Goal: Task Accomplishment & Management: Use online tool/utility

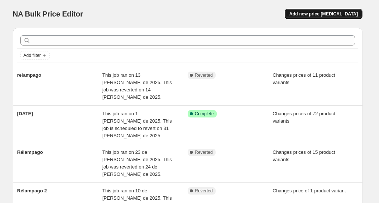
click at [344, 13] on span "Add new price [MEDICAL_DATA]" at bounding box center [323, 14] width 68 height 6
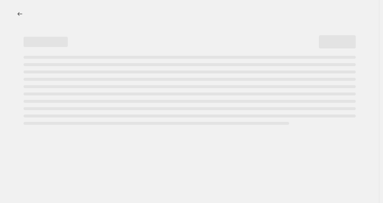
select select "percentage"
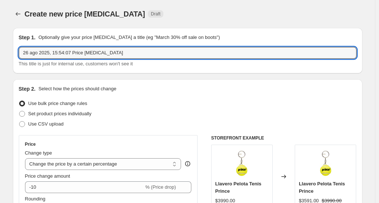
drag, startPoint x: 151, startPoint y: 52, endPoint x: -4, endPoint y: 46, distance: 155.0
click at [0, 46] on html "Home Settings Plans Skip to content Create new price [MEDICAL_DATA]. This page …" at bounding box center [189, 101] width 379 height 203
type input "o"
type input "r"
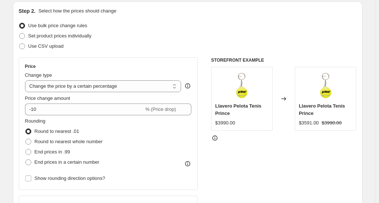
scroll to position [37, 0]
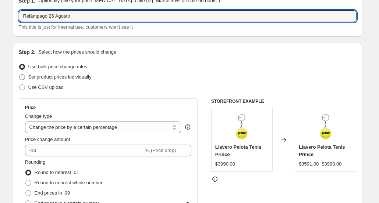
type input "Relámpago 26 Agosto"
click at [45, 79] on span "Set product prices individually" at bounding box center [59, 77] width 63 height 6
click at [20, 75] on input "Set product prices individually" at bounding box center [19, 74] width 0 height 0
radio input "true"
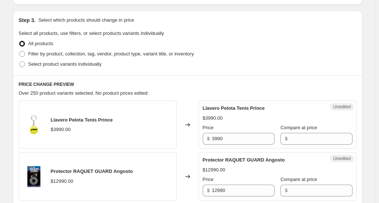
scroll to position [147, 0]
click at [46, 67] on span "Select product variants individually" at bounding box center [64, 63] width 73 height 7
click at [20, 61] on input "Select product variants individually" at bounding box center [19, 61] width 0 height 0
radio input "true"
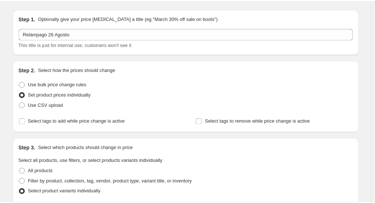
scroll to position [0, 0]
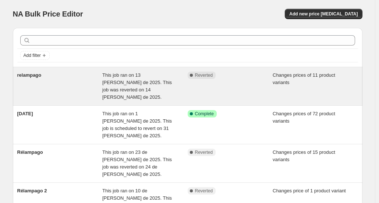
click at [84, 86] on div "relampago" at bounding box center [59, 86] width 85 height 29
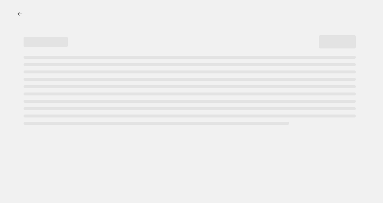
select select "collection"
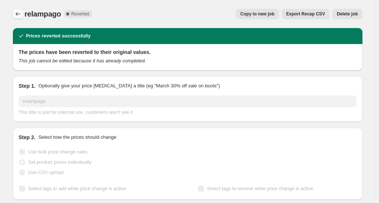
click at [21, 15] on icon "Price change jobs" at bounding box center [17, 13] width 7 height 7
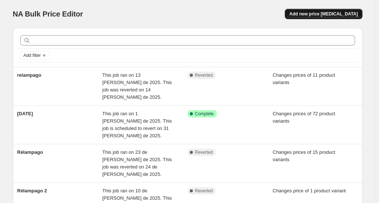
click at [341, 13] on span "Add new price [MEDICAL_DATA]" at bounding box center [323, 14] width 68 height 6
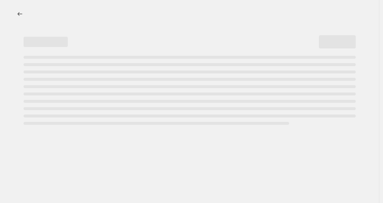
select select "percentage"
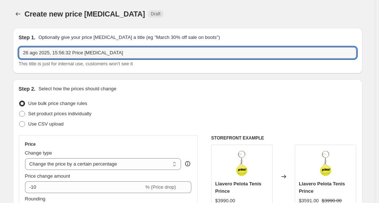
drag, startPoint x: 98, startPoint y: 53, endPoint x: 13, endPoint y: 58, distance: 85.9
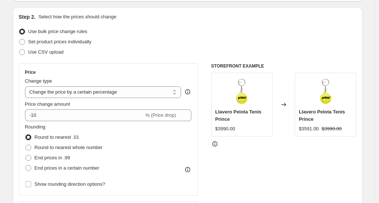
scroll to position [74, 0]
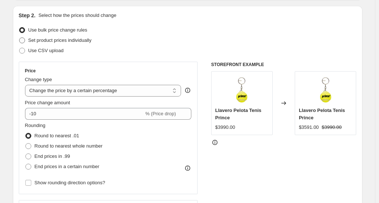
type input "Relámpago"
click at [43, 42] on span "Set product prices individually" at bounding box center [59, 41] width 63 height 6
click at [20, 38] on input "Set product prices individually" at bounding box center [19, 38] width 0 height 0
radio input "true"
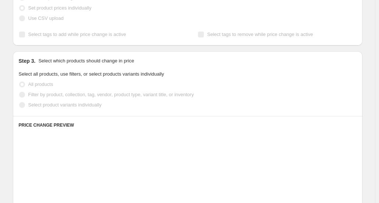
scroll to position [147, 0]
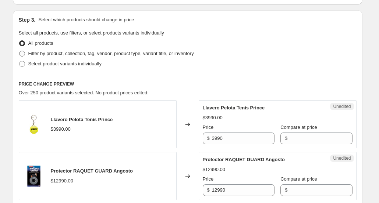
click at [57, 56] on span "Filter by product, collection, tag, vendor, product type, variant title, or inv…" at bounding box center [111, 54] width 166 height 6
click at [20, 51] on input "Filter by product, collection, tag, vendor, product type, variant title, or inv…" at bounding box center [19, 51] width 0 height 0
radio input "true"
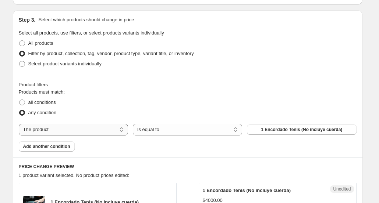
click at [79, 125] on select "The product The product's collection The product's tag The product's vendor The…" at bounding box center [73, 130] width 109 height 12
select select "collection"
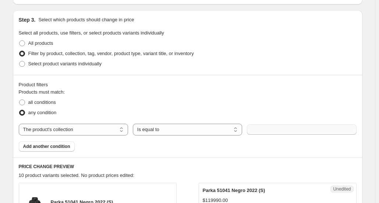
click at [280, 130] on button "‎" at bounding box center [301, 130] width 109 height 10
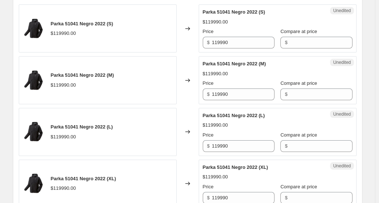
scroll to position [258, 0]
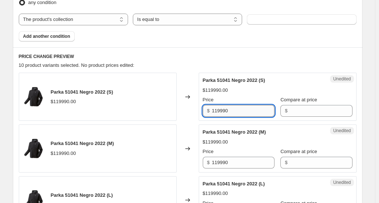
click at [219, 111] on input "119990" at bounding box center [243, 111] width 63 height 12
click at [309, 111] on input "Compare at price" at bounding box center [321, 111] width 63 height 12
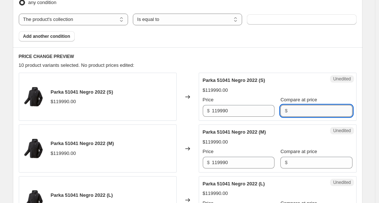
paste input "119990"
type input "119990"
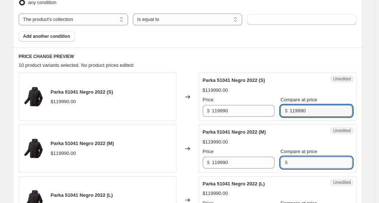
click at [301, 162] on input "Compare at price" at bounding box center [321, 163] width 63 height 12
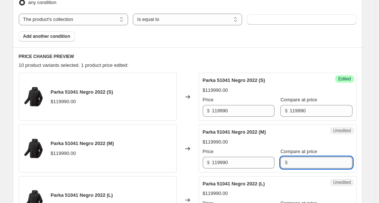
paste input "119990"
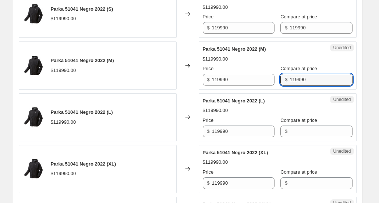
scroll to position [368, 0]
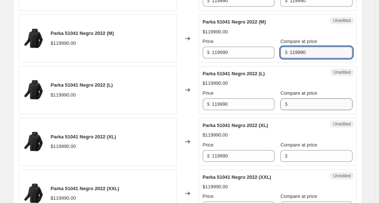
type input "119990"
click at [294, 105] on input "Compare at price" at bounding box center [321, 105] width 63 height 12
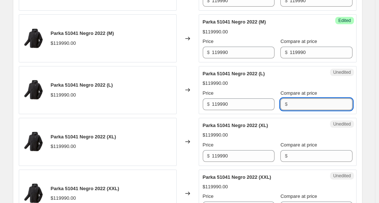
paste input "119990"
type input "119990"
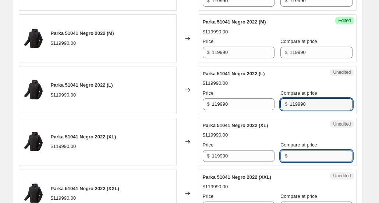
click at [290, 156] on input "Compare at price" at bounding box center [321, 157] width 63 height 12
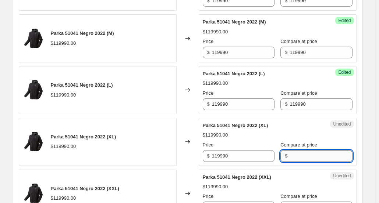
paste input "119990"
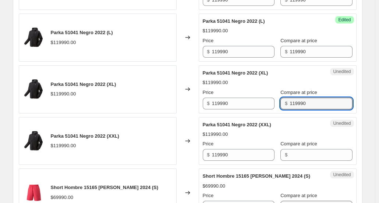
scroll to position [478, 0]
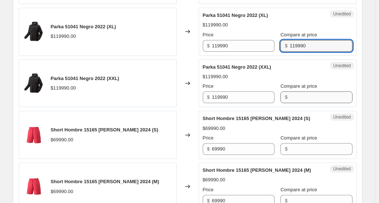
type input "119990"
click at [297, 99] on input "Compare at price" at bounding box center [321, 98] width 63 height 12
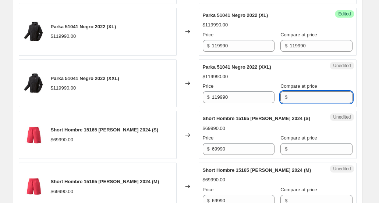
paste input "119990"
type input "119990"
click at [219, 149] on input "69990" at bounding box center [243, 150] width 63 height 12
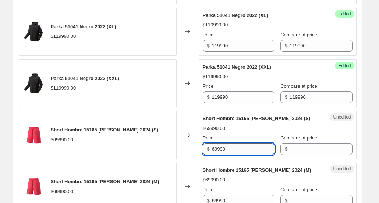
click at [219, 149] on input "69990" at bounding box center [243, 150] width 63 height 12
click at [308, 146] on input "Compare at price" at bounding box center [321, 150] width 63 height 12
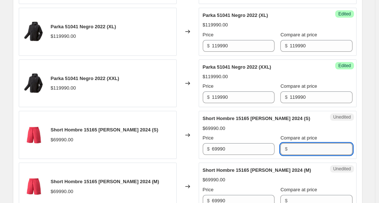
paste input "69990"
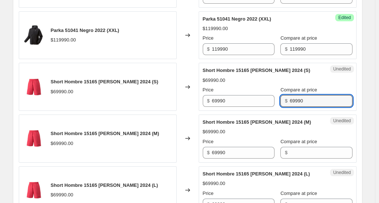
scroll to position [552, 0]
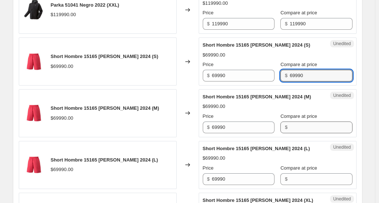
type input "69990"
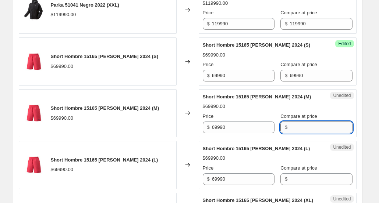
click at [299, 124] on input "Compare at price" at bounding box center [321, 128] width 63 height 12
paste input "69990"
type input "69990"
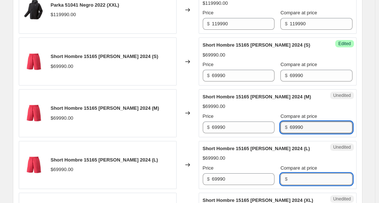
click at [293, 174] on input "Compare at price" at bounding box center [321, 180] width 63 height 12
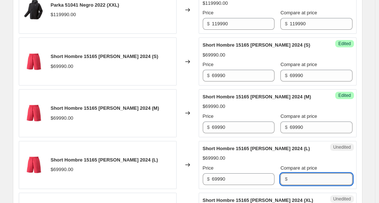
paste input "69990"
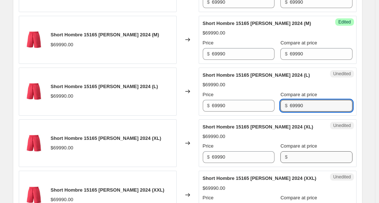
type input "69990"
click at [291, 159] on input "Compare at price" at bounding box center [321, 158] width 63 height 12
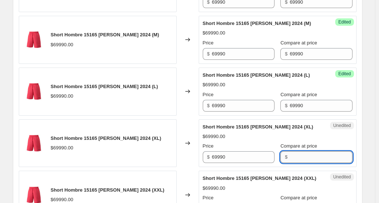
paste input "69990"
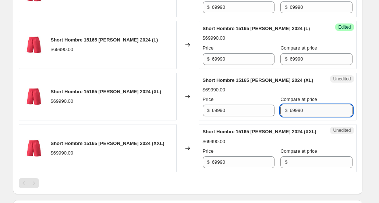
scroll to position [736, 0]
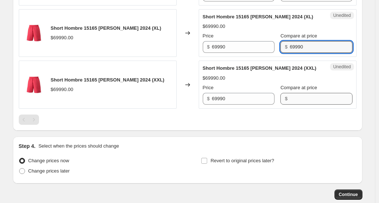
type input "69990"
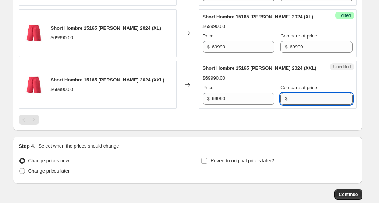
click at [297, 99] on input "Compare at price" at bounding box center [321, 99] width 63 height 12
paste input "69990"
type input "69990"
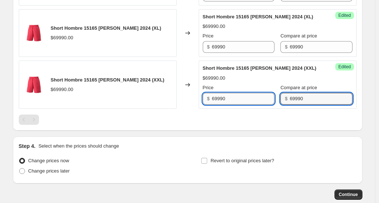
click at [220, 98] on input "69990" at bounding box center [243, 99] width 63 height 12
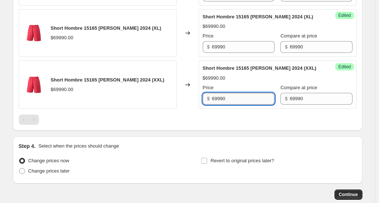
click at [220, 98] on input "69990" at bounding box center [243, 99] width 63 height 12
click at [236, 97] on input "25000" at bounding box center [243, 99] width 63 height 12
type input "25000"
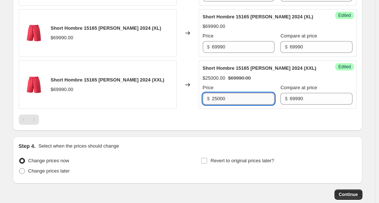
click at [218, 96] on input "25000" at bounding box center [243, 99] width 63 height 12
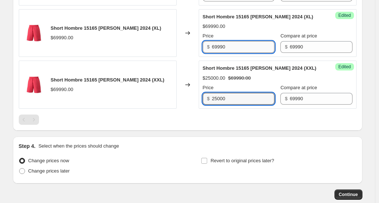
click at [222, 45] on input "69990" at bounding box center [243, 47] width 63 height 12
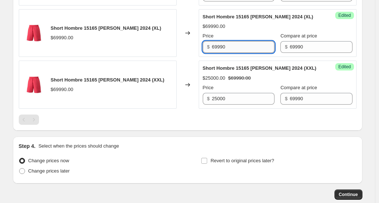
paste input "2500"
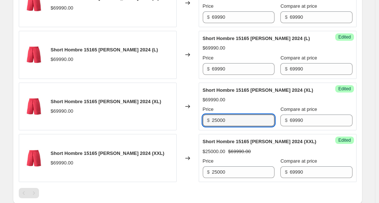
scroll to position [662, 0]
type input "25000"
click at [223, 68] on input "69990" at bounding box center [243, 69] width 63 height 12
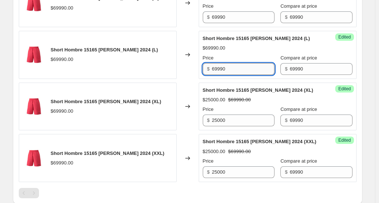
click at [223, 68] on input "69990" at bounding box center [243, 69] width 63 height 12
paste input "2500"
type input "25000"
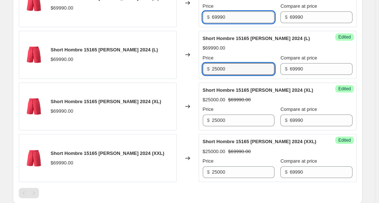
click at [220, 14] on input "69990" at bounding box center [243, 17] width 63 height 12
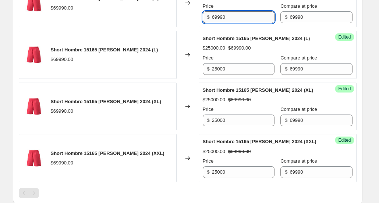
click at [220, 14] on input "69990" at bounding box center [243, 17] width 63 height 12
paste input "2500"
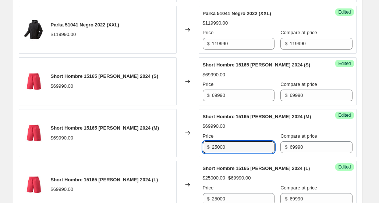
scroll to position [515, 0]
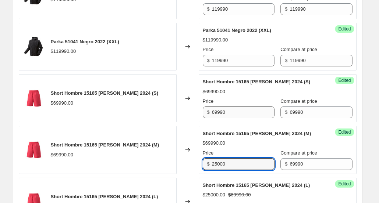
type input "25000"
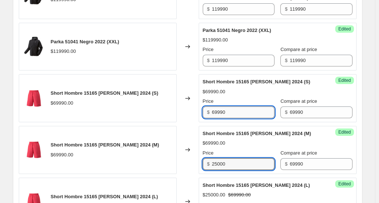
click at [217, 110] on input "69990" at bounding box center [243, 113] width 63 height 12
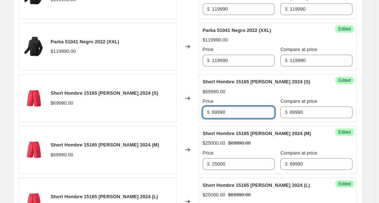
paste input "2500"
type input "25000"
click at [252, 89] on div "$69990.00" at bounding box center [278, 91] width 150 height 7
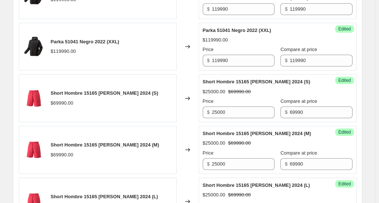
scroll to position [478, 0]
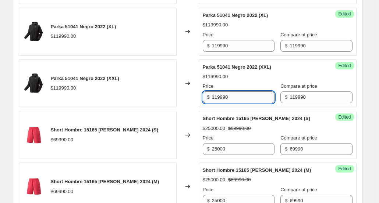
click at [223, 95] on input "119990" at bounding box center [243, 98] width 63 height 12
click at [247, 102] on input "35000" at bounding box center [243, 98] width 63 height 12
type input "35000"
click at [250, 84] on div "Price" at bounding box center [239, 86] width 72 height 7
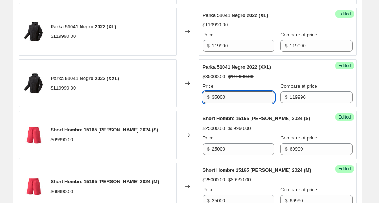
click at [220, 98] on input "35000" at bounding box center [243, 98] width 63 height 12
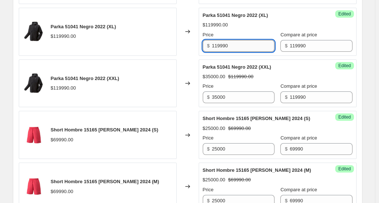
click at [222, 47] on input "119990" at bounding box center [243, 46] width 63 height 12
paste input "3500"
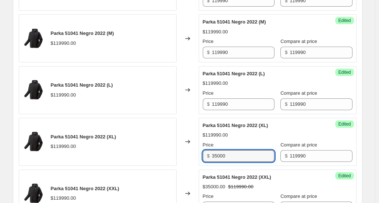
scroll to position [368, 0]
type input "35000"
click at [223, 101] on input "119990" at bounding box center [243, 105] width 63 height 12
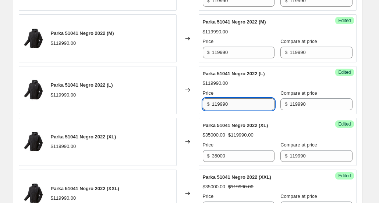
click at [223, 101] on input "119990" at bounding box center [243, 105] width 63 height 12
paste input "3500"
type input "35000"
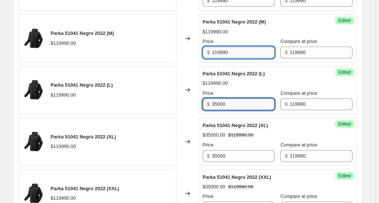
click at [226, 52] on input "119990" at bounding box center [243, 53] width 63 height 12
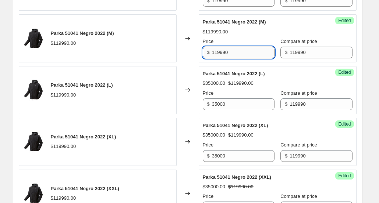
click at [226, 52] on input "119990" at bounding box center [243, 53] width 63 height 12
paste input "3500"
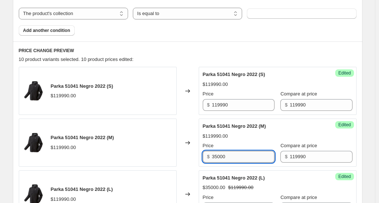
scroll to position [221, 0]
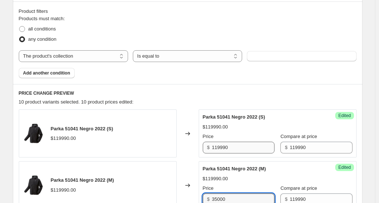
type input "35000"
click at [219, 145] on input "119990" at bounding box center [243, 148] width 63 height 12
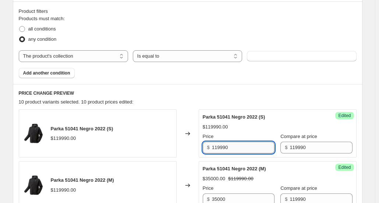
click at [219, 145] on input "119990" at bounding box center [243, 148] width 63 height 12
paste input "3500"
type input "35000"
click at [224, 81] on div "Product filters Products must match: all conditions any condition The product T…" at bounding box center [188, 42] width 350 height 83
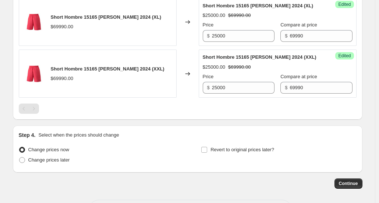
scroll to position [774, 0]
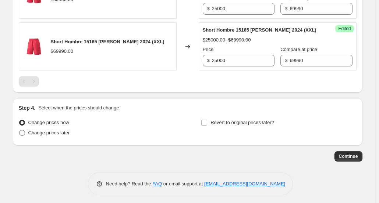
click at [48, 132] on span "Change prices later" at bounding box center [49, 133] width 42 height 6
click at [20, 131] on input "Change prices later" at bounding box center [19, 130] width 0 height 0
radio input "true"
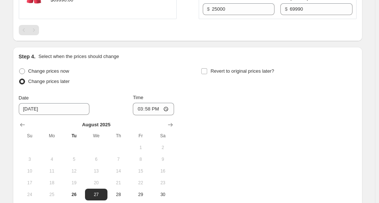
scroll to position [885, 0]
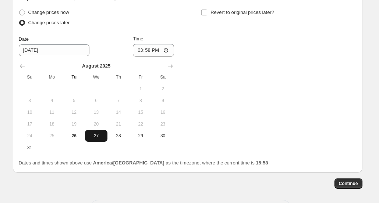
click at [102, 133] on span "27" at bounding box center [96, 136] width 16 height 6
click at [152, 50] on input "15:58" at bounding box center [153, 50] width 41 height 13
type input "00:01"
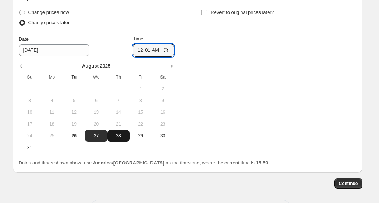
click at [122, 133] on span "28" at bounding box center [118, 136] width 16 height 6
type input "8/28/2025"
click at [154, 48] on input "00:01" at bounding box center [153, 50] width 41 height 13
type input "23:59"
click at [286, 62] on div "Change prices now Change prices later Date 8/28/2025 Time 23:59 August 2025 Su …" at bounding box center [188, 80] width 338 height 146
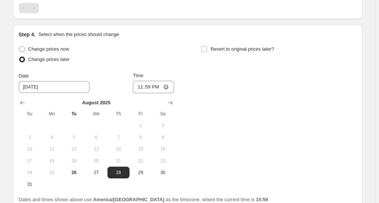
scroll to position [912, 0]
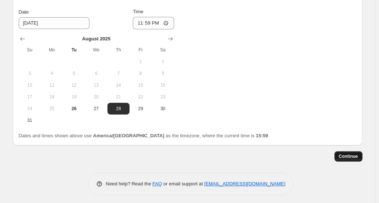
click at [361, 154] on button "Continue" at bounding box center [348, 157] width 28 height 10
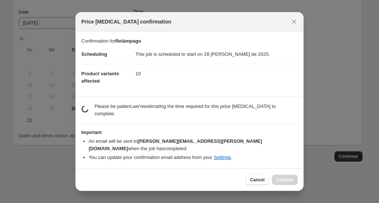
scroll to position [0, 0]
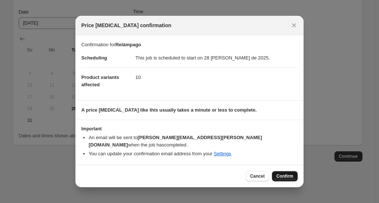
click at [280, 171] on button "Confirm" at bounding box center [285, 176] width 26 height 10
type input "Relámpago"
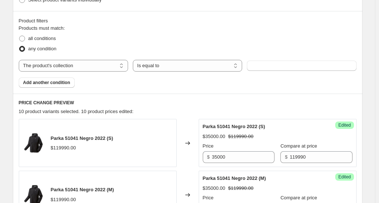
scroll to position [286, 0]
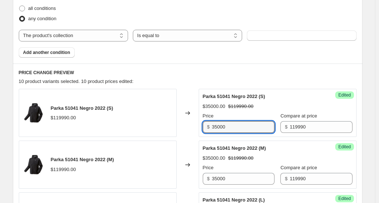
drag, startPoint x: 233, startPoint y: 127, endPoint x: 201, endPoint y: 129, distance: 31.7
click at [201, 129] on div "Success Edited Parka 51041 Negro 2022 (S) $35000.00 $119990.00 Price $ 35000 Co…" at bounding box center [278, 113] width 158 height 48
click at [248, 50] on div "Products must match: all conditions any condition The product The product's col…" at bounding box center [188, 25] width 338 height 63
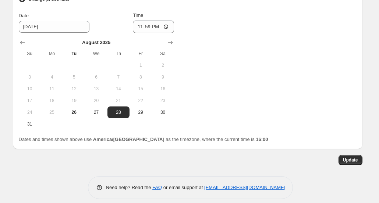
scroll to position [957, 0]
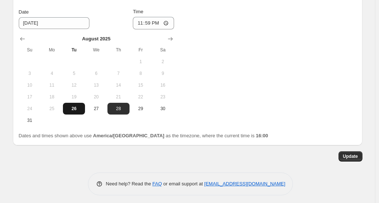
click at [76, 106] on span "26" at bounding box center [74, 109] width 16 height 6
click at [100, 106] on span "27" at bounding box center [96, 109] width 16 height 6
type input "8/27/2025"
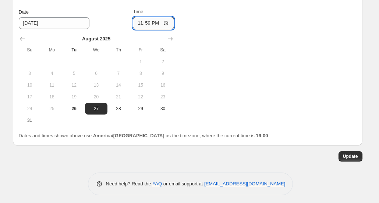
click at [151, 22] on input "23:59" at bounding box center [153, 23] width 41 height 13
type input "00:01"
click at [261, 78] on div "Change prices now Change prices later Date 8/27/2025 Time 00:01 August 2025 Su …" at bounding box center [188, 53] width 338 height 146
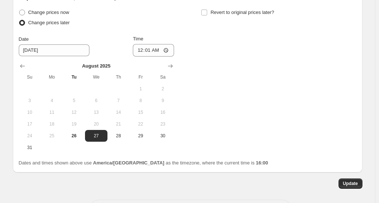
scroll to position [883, 0]
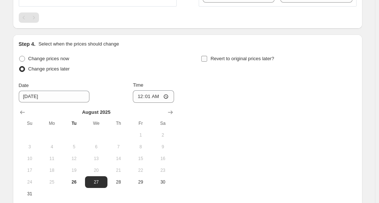
click at [210, 57] on label "Revert to original prices later?" at bounding box center [237, 59] width 73 height 10
click at [207, 57] on input "Revert to original prices later?" at bounding box center [204, 59] width 6 height 6
checkbox input "true"
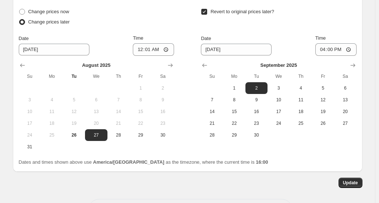
scroll to position [957, 0]
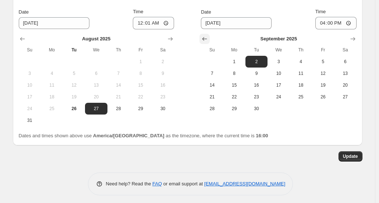
click at [206, 37] on icon "Show previous month, August 2025" at bounding box center [204, 39] width 5 height 4
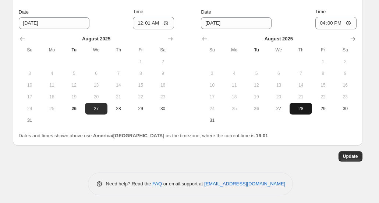
click at [303, 106] on span "28" at bounding box center [301, 109] width 16 height 6
type input "8/28/2025"
click at [334, 20] on input "16:00" at bounding box center [335, 23] width 41 height 13
type input "23:59"
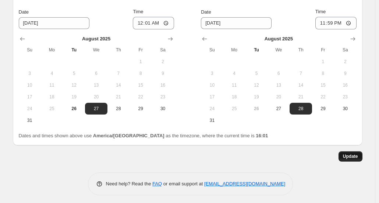
click at [351, 154] on span "Update" at bounding box center [350, 157] width 15 height 6
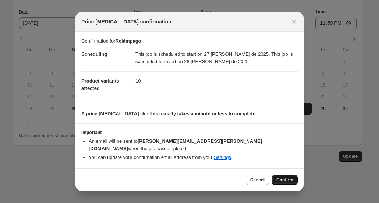
click at [285, 177] on span "Confirm" at bounding box center [284, 180] width 17 height 6
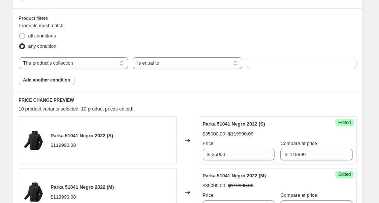
scroll to position [147, 0]
